Goal: Information Seeking & Learning: Learn about a topic

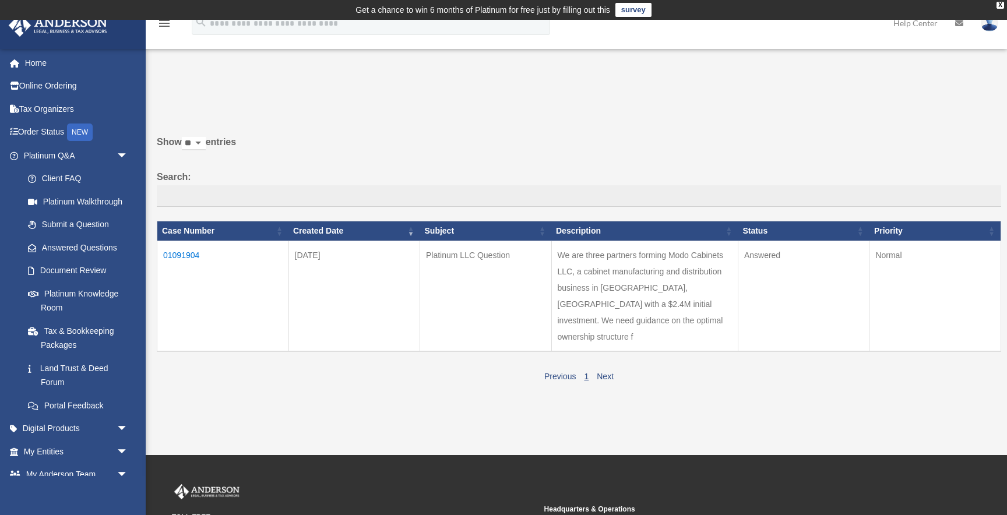
click at [757, 274] on td "Answered" at bounding box center [804, 296] width 132 height 111
click at [675, 292] on td "We are three partners forming Modo Cabinets LLC, a cabinet manufacturing and di…" at bounding box center [644, 296] width 187 height 111
click at [673, 293] on td "We are three partners forming Modo Cabinets LLC, a cabinet manufacturing and di…" at bounding box center [644, 296] width 187 height 111
click at [180, 253] on td "01091904" at bounding box center [223, 296] width 132 height 111
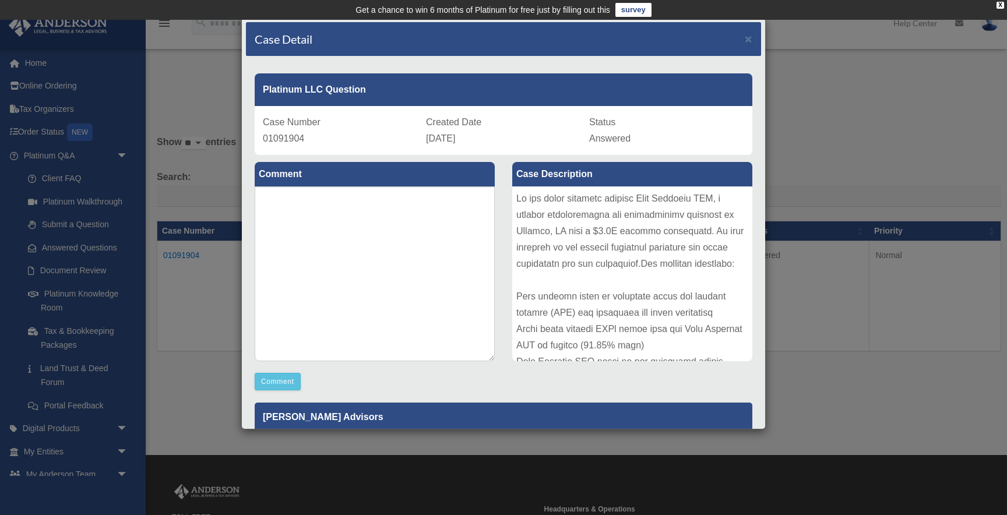
click at [568, 222] on div at bounding box center [632, 274] width 240 height 175
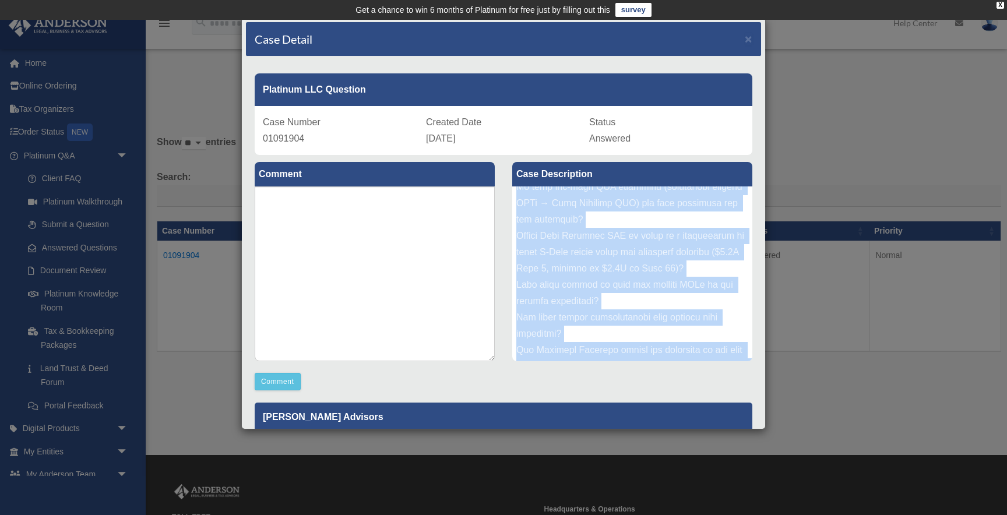
scroll to position [290, 0]
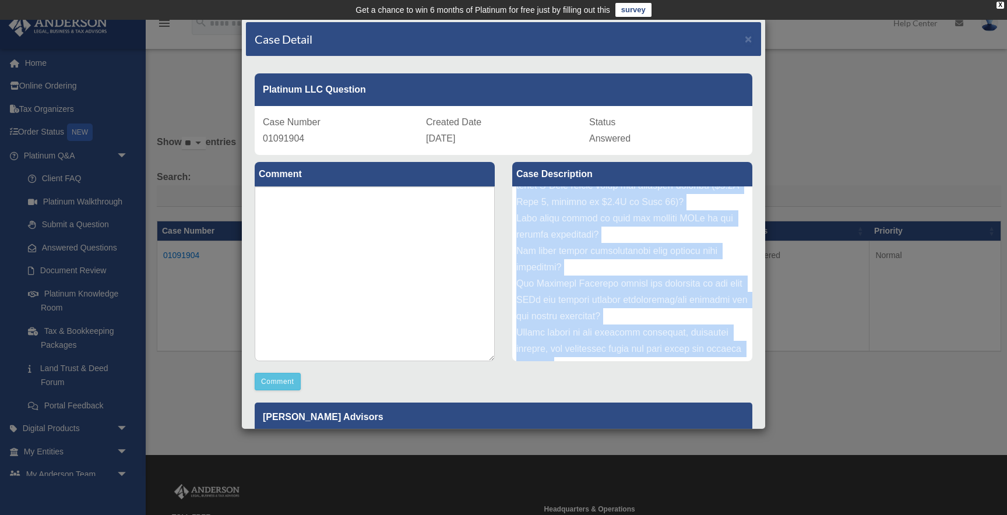
drag, startPoint x: 518, startPoint y: 196, endPoint x: 688, endPoint y: 370, distance: 242.8
click at [688, 370] on div "Comment Comment Case Description" at bounding box center [503, 393] width 515 height 477
copy div "Lo ips dolor sitametc adipisc Elit Seddoeiu TEM, i utlabor etdoloremagna ali en…"
click at [568, 304] on div at bounding box center [632, 274] width 240 height 175
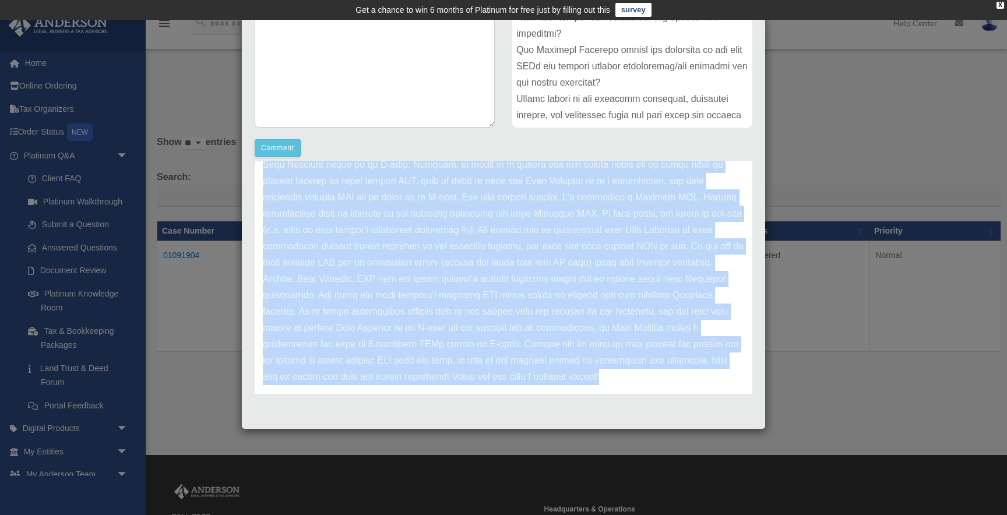
scroll to position [146, 0]
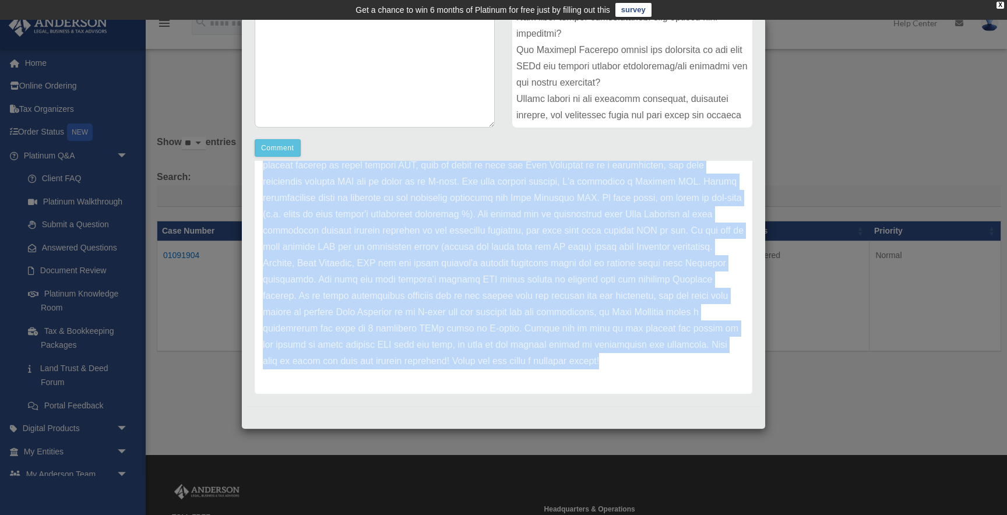
drag, startPoint x: 264, startPoint y: 230, endPoint x: 449, endPoint y: 417, distance: 263.4
click at [449, 417] on div "Case Detail × Platinum LLC Question Case Number 01091904 Created Date [DATE] St…" at bounding box center [503, 223] width 525 height 412
copy div "Hello, great questions! Holding your ownership in Modo Cabinets using a [US_STA…"
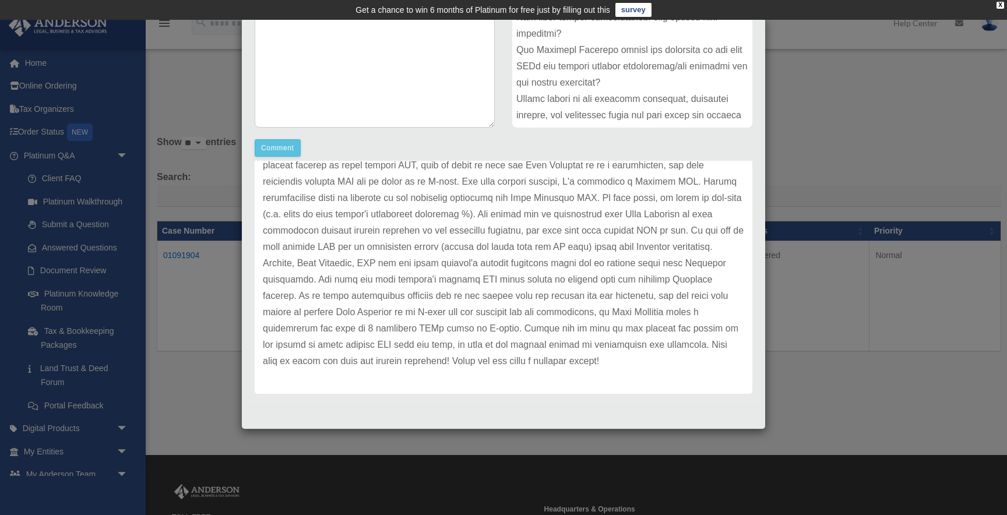
click at [802, 81] on div "Case Detail × Platinum LLC Question Case Number 01091904 Created Date August 28…" at bounding box center [503, 257] width 1007 height 515
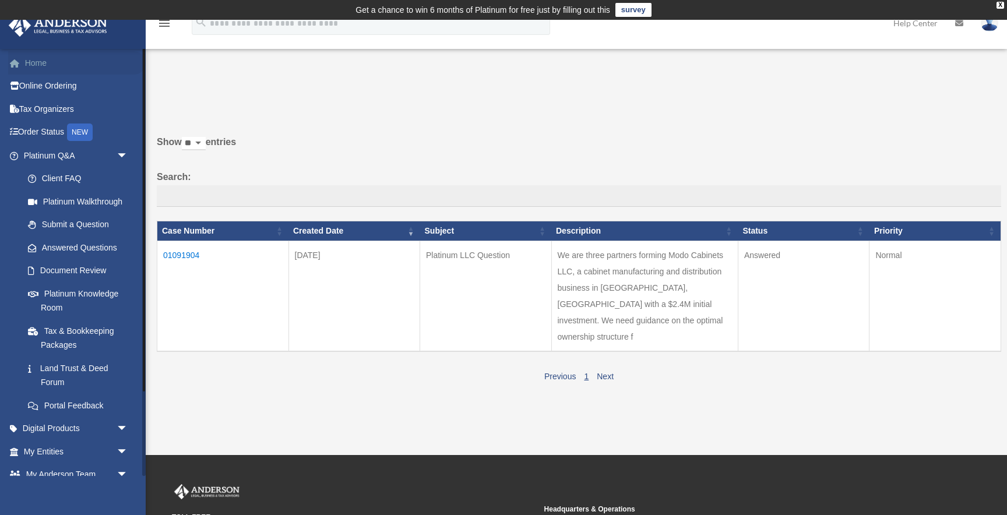
click at [42, 68] on link "Home" at bounding box center [77, 62] width 138 height 23
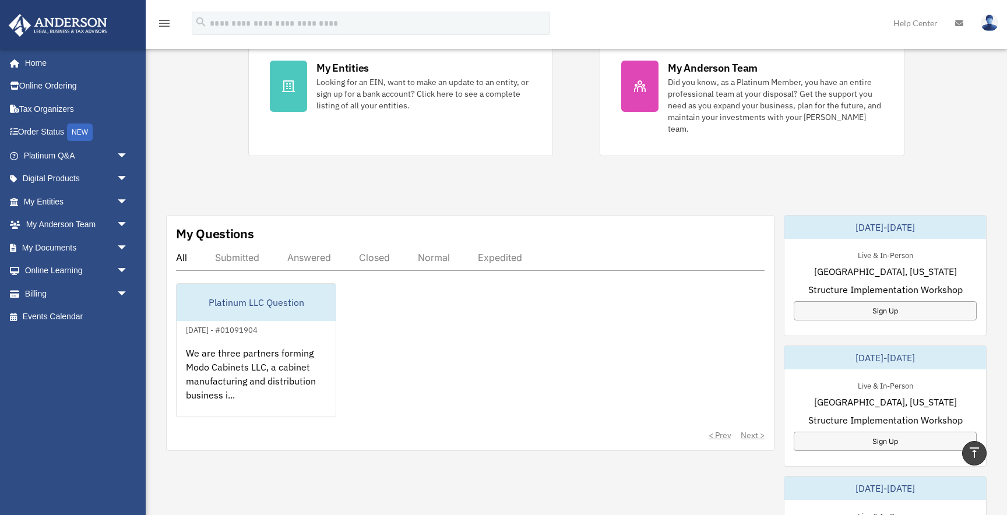
scroll to position [268, 0]
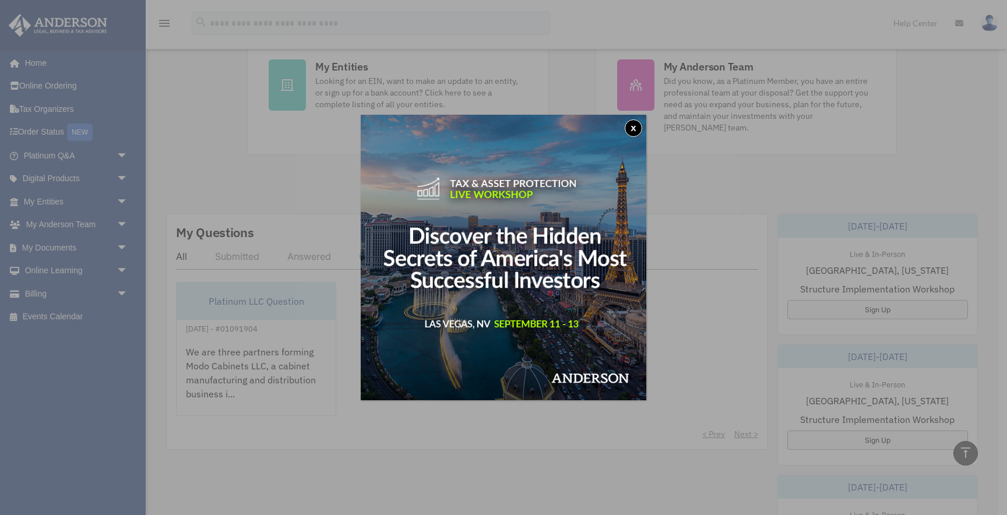
click at [638, 127] on button "x" at bounding box center [633, 128] width 17 height 17
